Goal: Navigation & Orientation: Find specific page/section

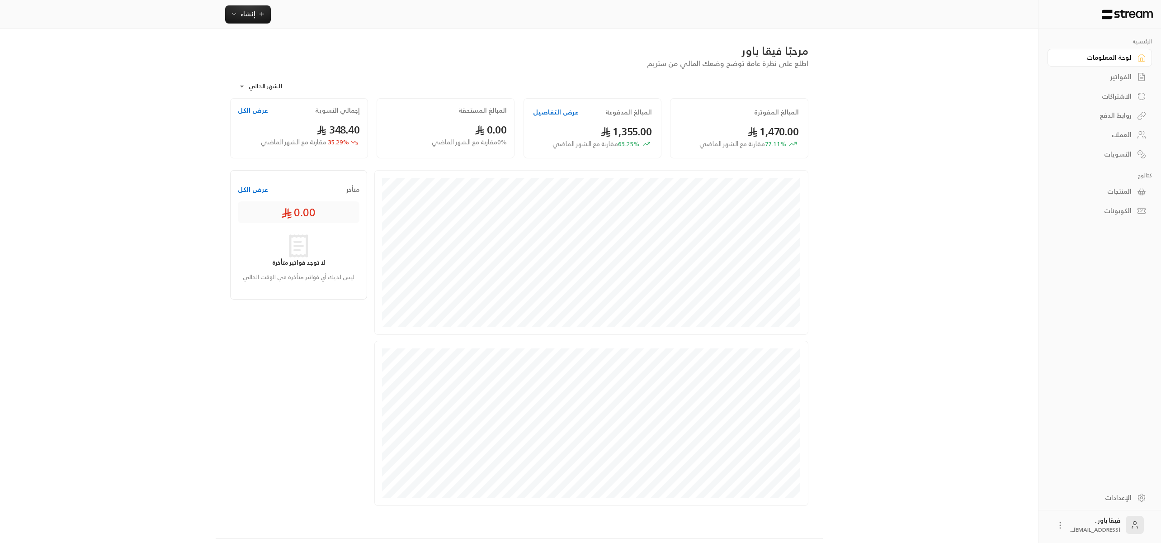
click at [1116, 144] on div "التسويات" at bounding box center [1099, 152] width 104 height 19
click at [1117, 141] on link "العملاء" at bounding box center [1099, 135] width 104 height 18
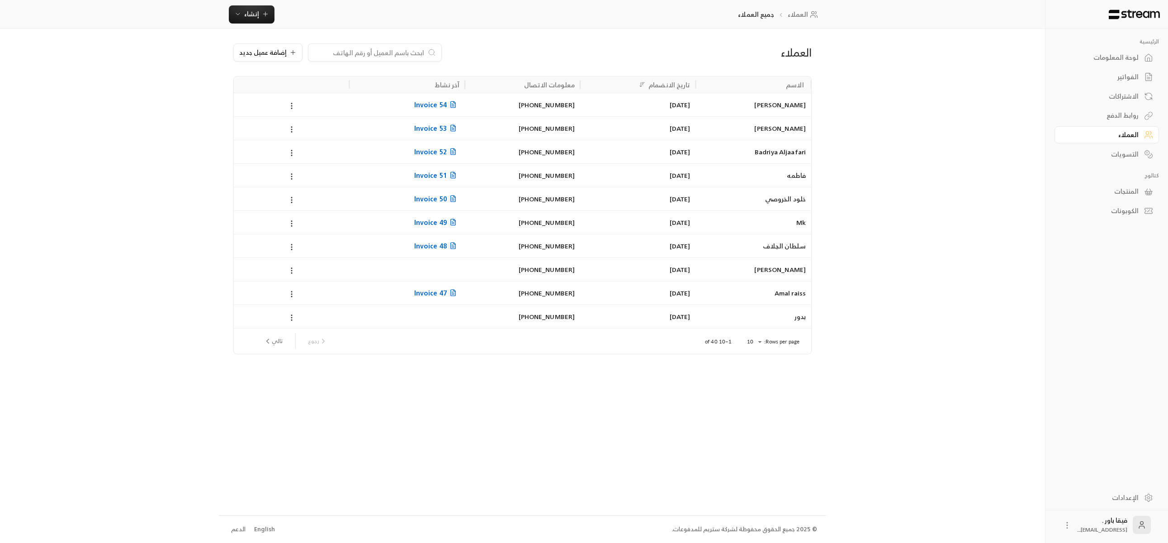
click at [1129, 95] on div "الاشتراكات" at bounding box center [1102, 96] width 73 height 9
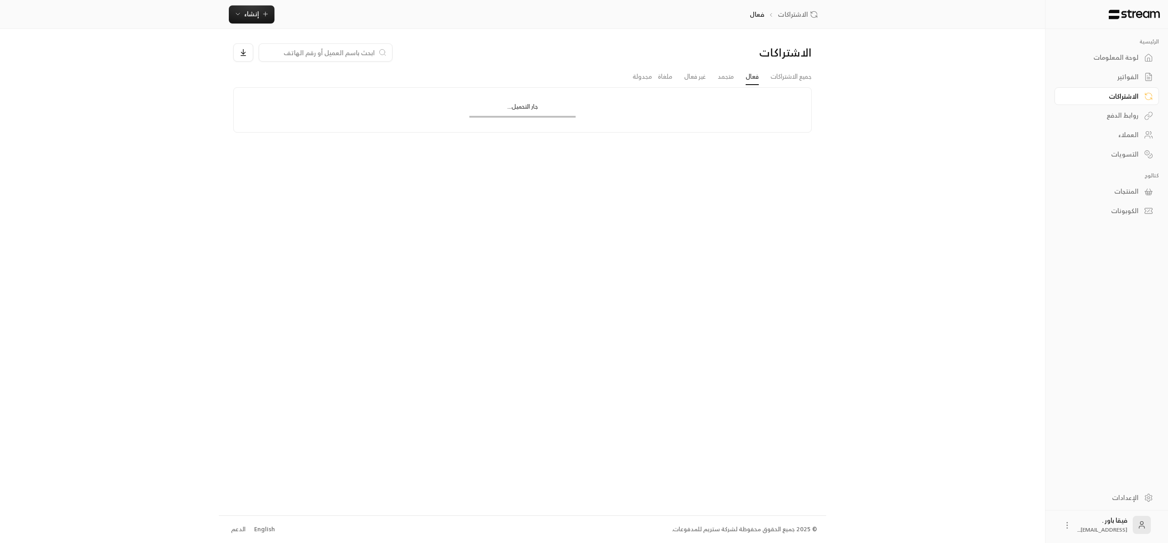
click at [1121, 57] on div "لوحة المعلومات" at bounding box center [1102, 57] width 73 height 9
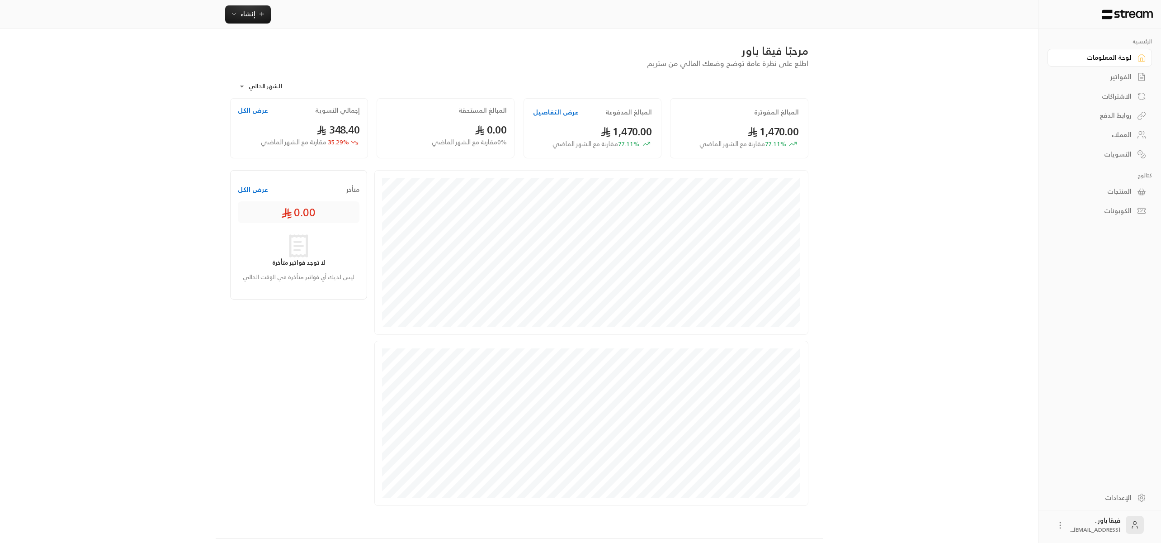
click at [1122, 134] on div "العملاء" at bounding box center [1095, 134] width 73 height 9
